Goal: Task Accomplishment & Management: Use online tool/utility

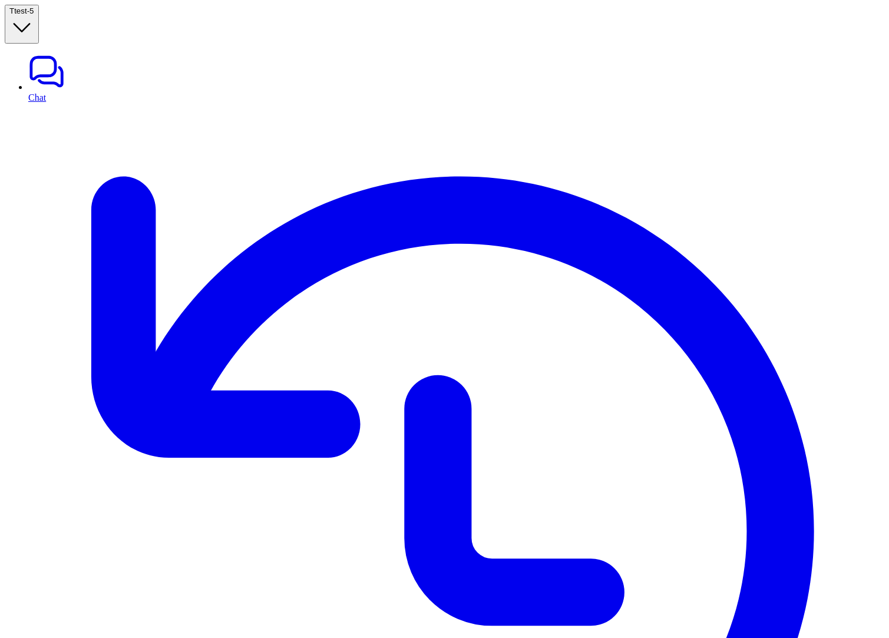
drag, startPoint x: 667, startPoint y: 164, endPoint x: 742, endPoint y: 256, distance: 117.7
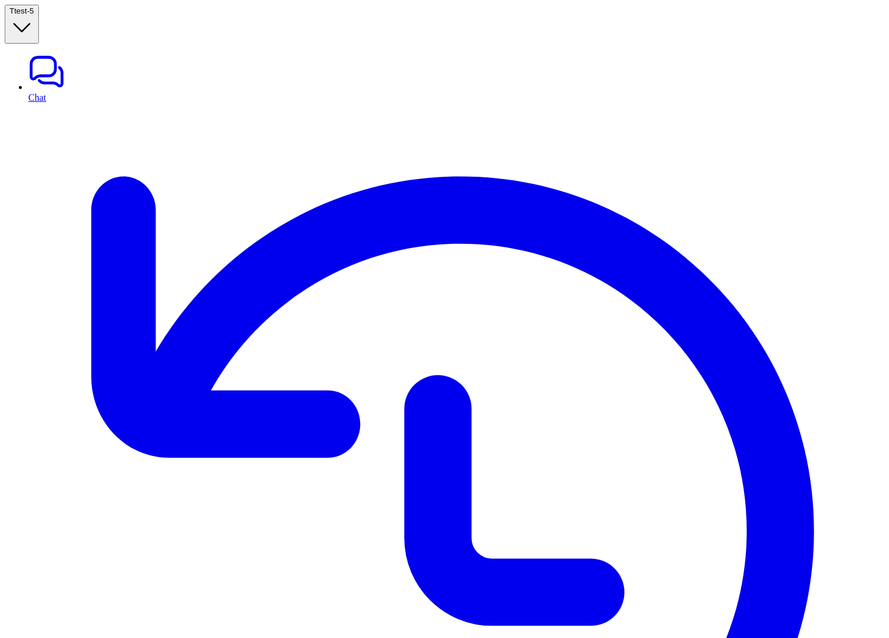
copy p "Connect Jira to enable your AI bot to view and manage Jira issues as needed."
